Goal: Find specific page/section: Find specific page/section

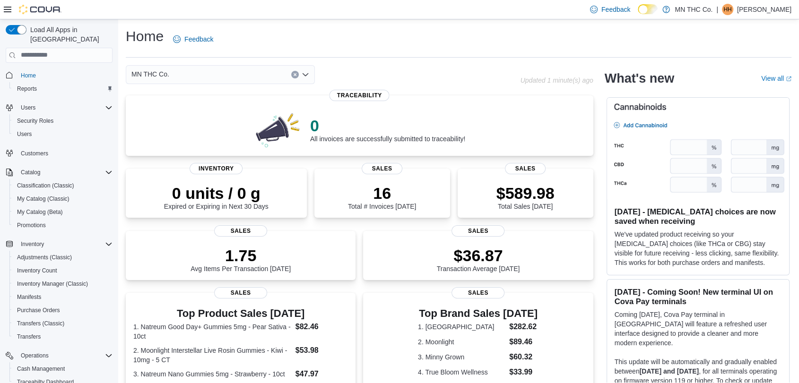
click at [233, 81] on div "MN THC Co." at bounding box center [220, 74] width 189 height 19
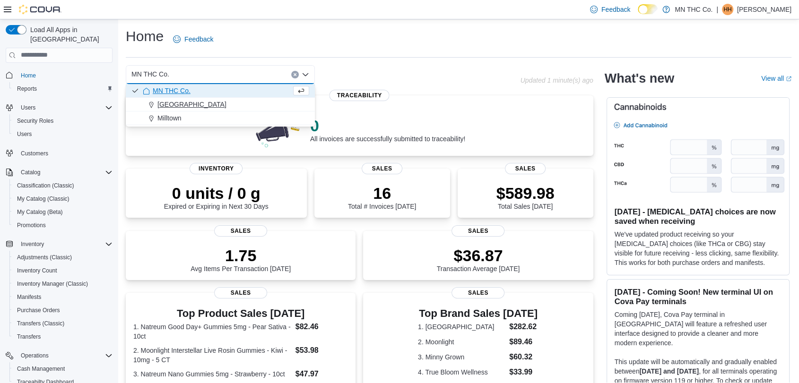
click at [231, 104] on div "[GEOGRAPHIC_DATA]" at bounding box center [226, 104] width 166 height 9
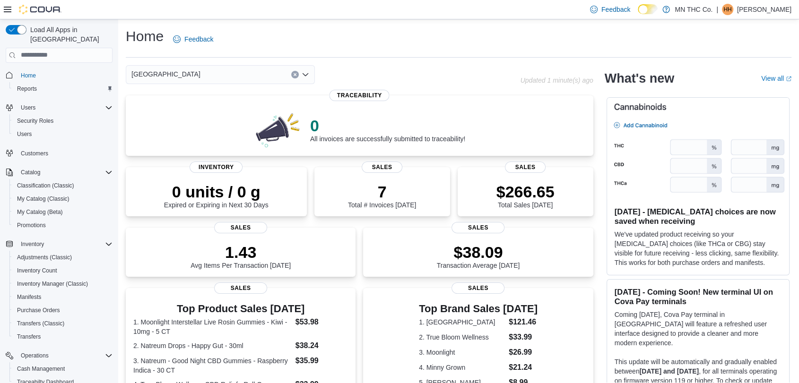
click at [248, 77] on div "Lakeville Combo box. Selected. [GEOGRAPHIC_DATA]. Press Backspace to delete [GE…" at bounding box center [220, 74] width 189 height 19
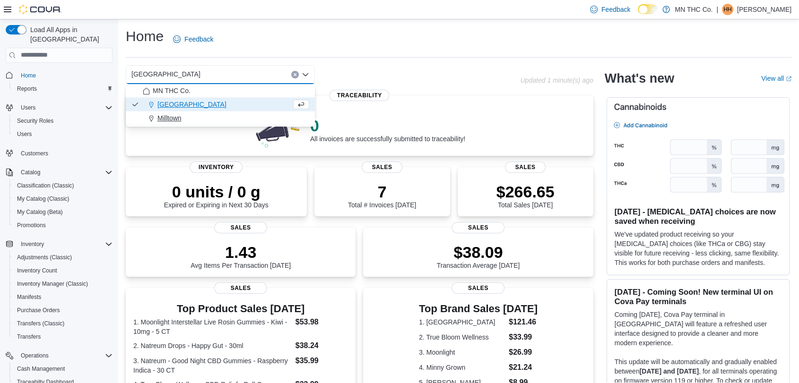
click at [237, 118] on div "Milltown" at bounding box center [226, 117] width 166 height 9
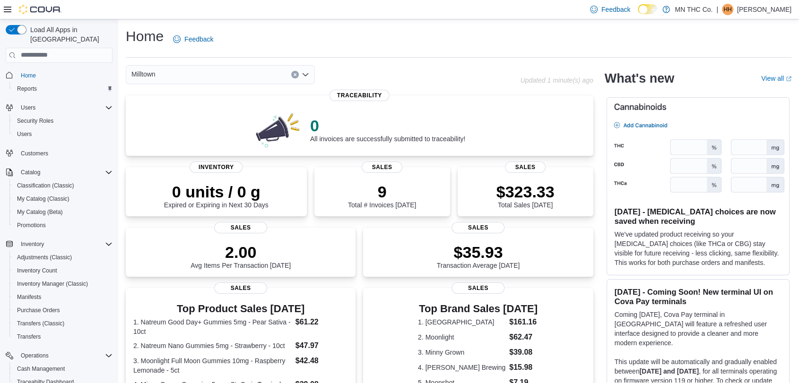
click at [241, 78] on div "Milltown Combo box. Selected. [GEOGRAPHIC_DATA]. Press Backspace to delete [GEO…" at bounding box center [220, 74] width 189 height 19
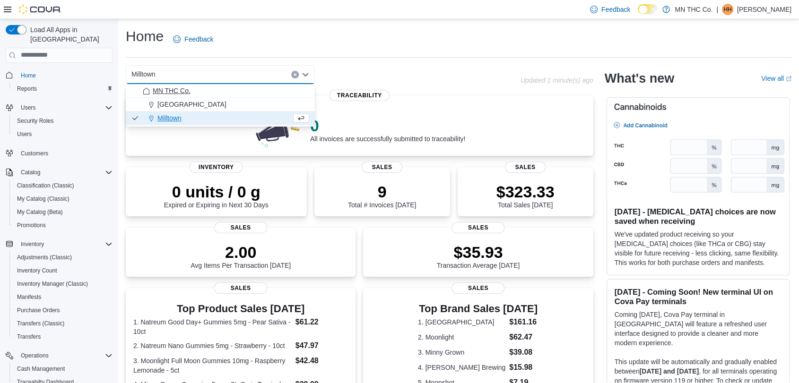
click at [228, 95] on button "MN THC Co." at bounding box center [220, 91] width 189 height 14
